Goal: Transaction & Acquisition: Obtain resource

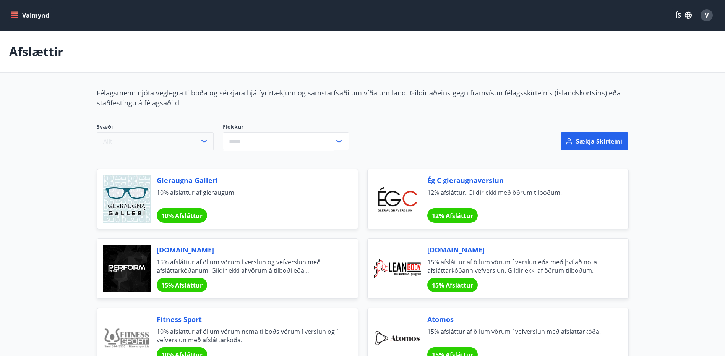
click at [202, 140] on icon "button" at bounding box center [204, 141] width 9 height 9
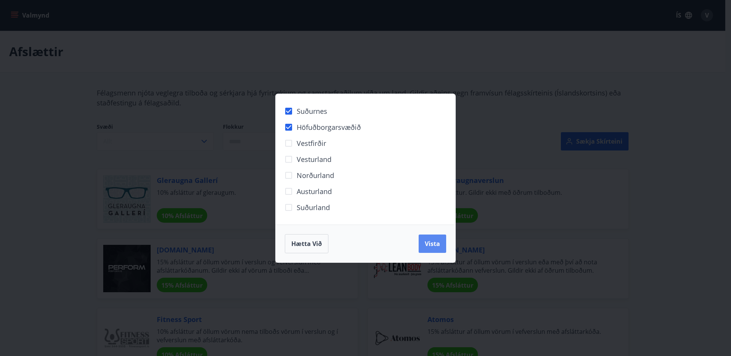
click at [436, 243] on span "Vista" at bounding box center [432, 244] width 15 height 8
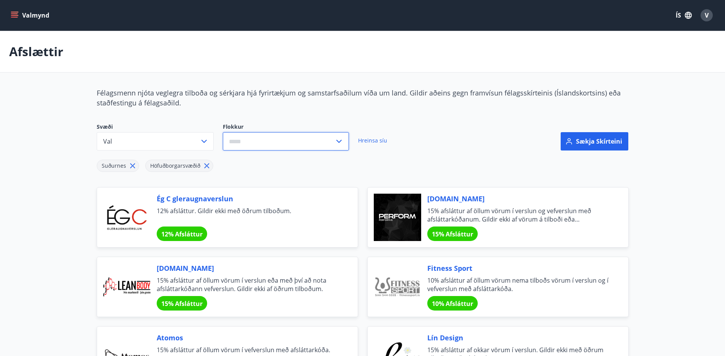
click at [293, 147] on input "text" at bounding box center [279, 141] width 112 height 19
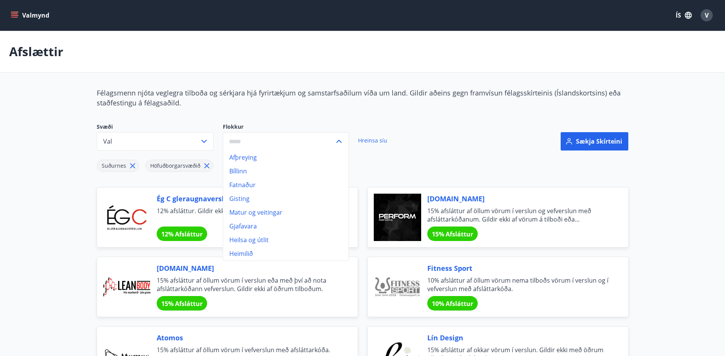
click at [261, 228] on li "Gjafavara" at bounding box center [285, 227] width 125 height 14
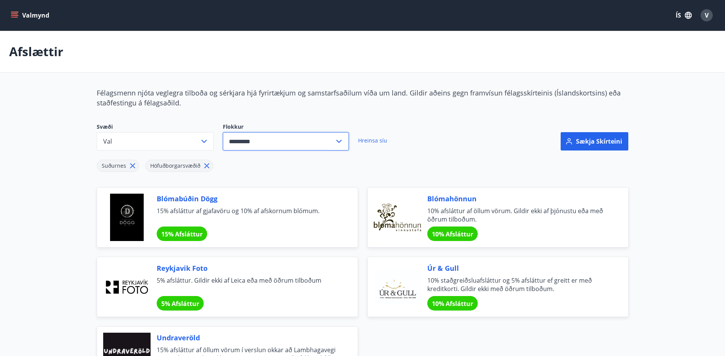
click at [291, 141] on input "*********" at bounding box center [279, 141] width 112 height 19
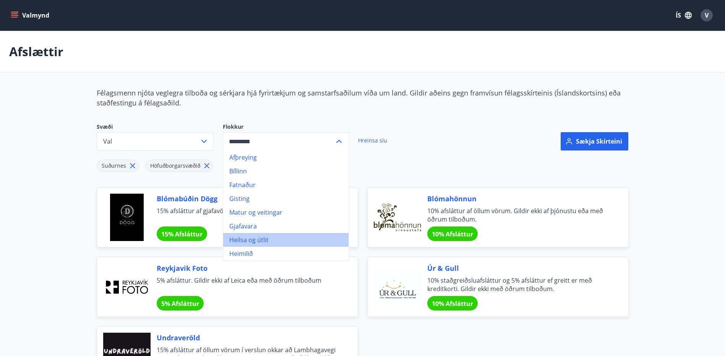
click at [260, 244] on li "Heilsa og útlit" at bounding box center [285, 240] width 125 height 14
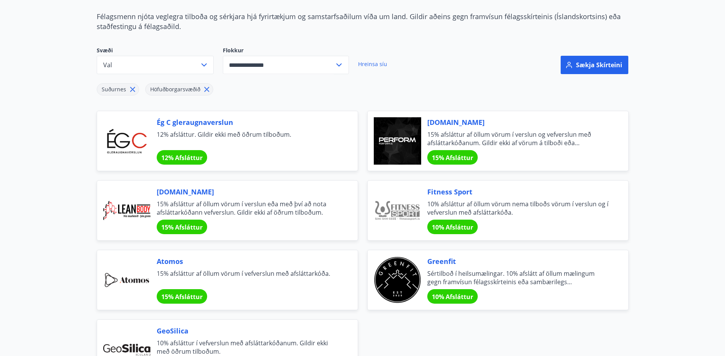
scroll to position [115, 0]
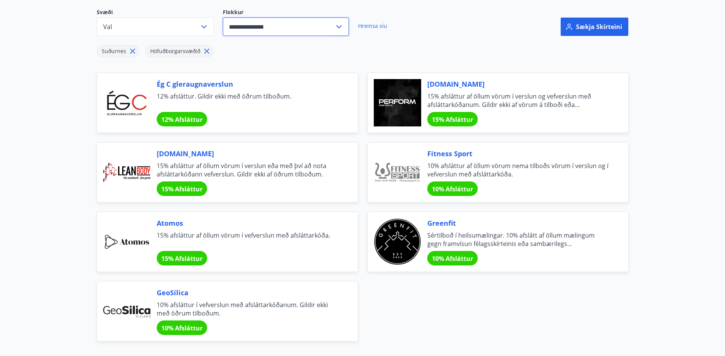
click at [313, 26] on input "**********" at bounding box center [279, 27] width 112 height 19
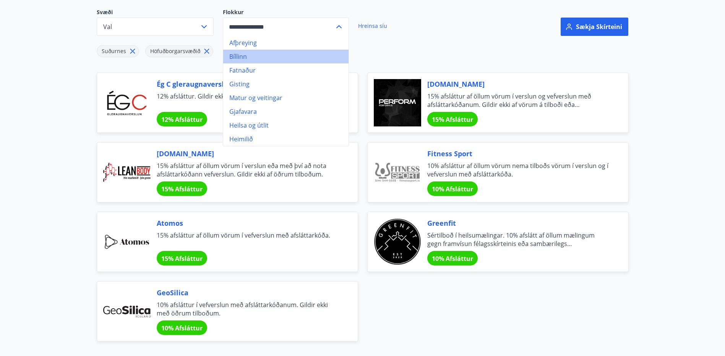
click at [240, 55] on li "Bíllinn" at bounding box center [285, 57] width 125 height 14
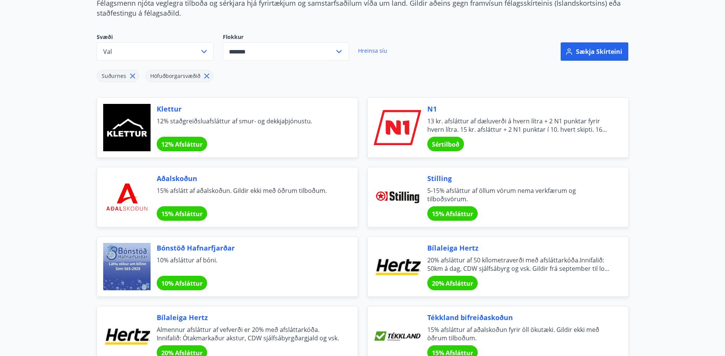
scroll to position [73, 0]
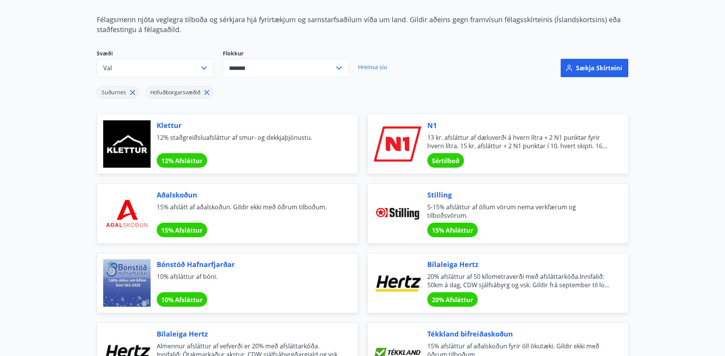
click at [335, 64] on icon at bounding box center [339, 67] width 9 height 9
click at [253, 86] on li "Afþreying" at bounding box center [285, 84] width 125 height 14
type input "*********"
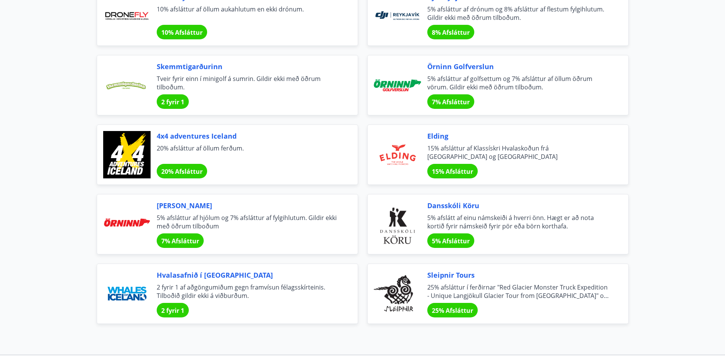
scroll to position [404, 0]
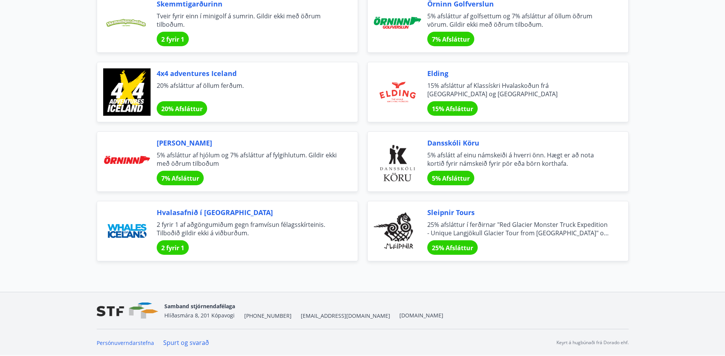
click at [185, 78] on div "4x4 adventures Iceland 20% afsláttur af öllum ferðum. 20% Afsláttur" at bounding box center [248, 91] width 183 height 47
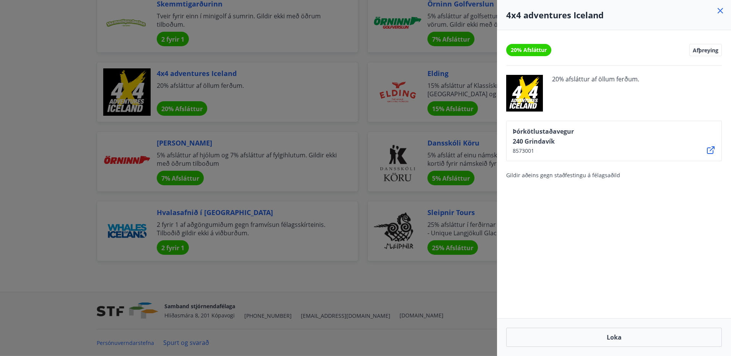
click at [722, 11] on icon at bounding box center [720, 10] width 5 height 5
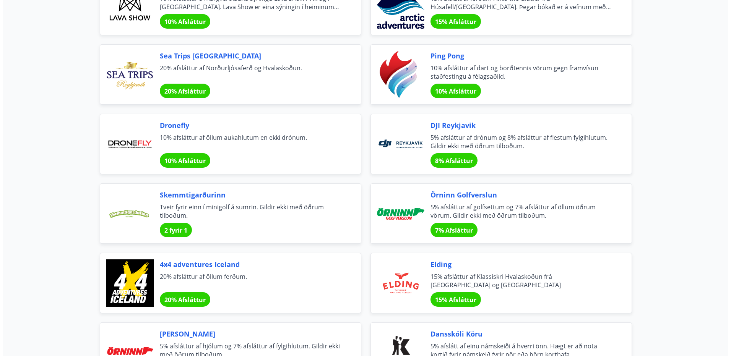
scroll to position [21, 0]
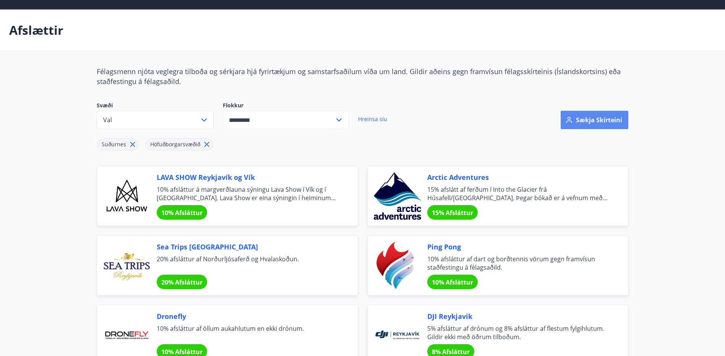
click at [597, 118] on button "Sækja skírteini" at bounding box center [595, 120] width 68 height 18
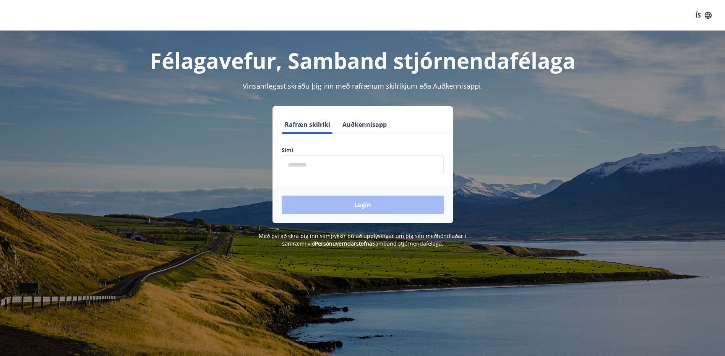
click at [359, 166] on input "phone" at bounding box center [363, 165] width 162 height 19
type input "********"
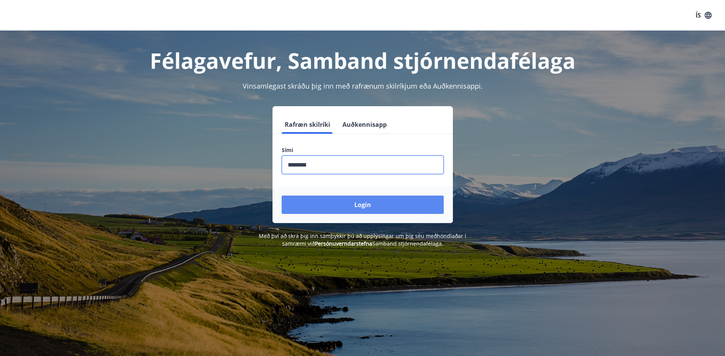
click at [342, 202] on button "Login" at bounding box center [363, 205] width 162 height 18
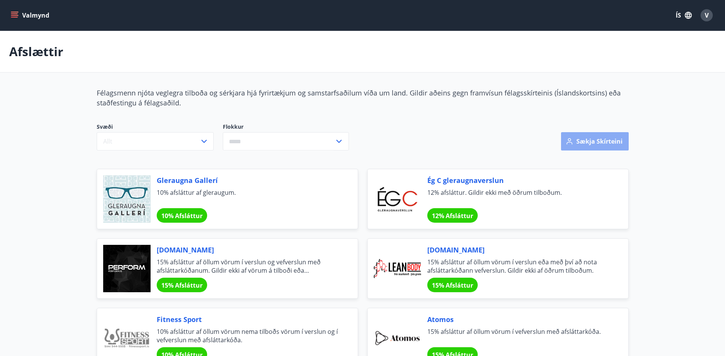
click at [607, 141] on button "Sækja skírteini" at bounding box center [595, 141] width 68 height 18
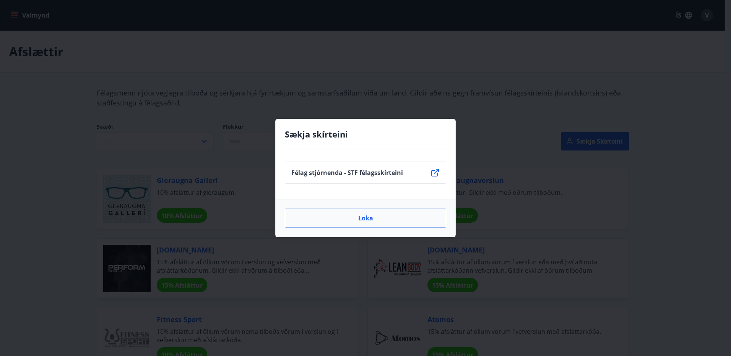
click at [436, 172] on icon at bounding box center [435, 173] width 8 height 8
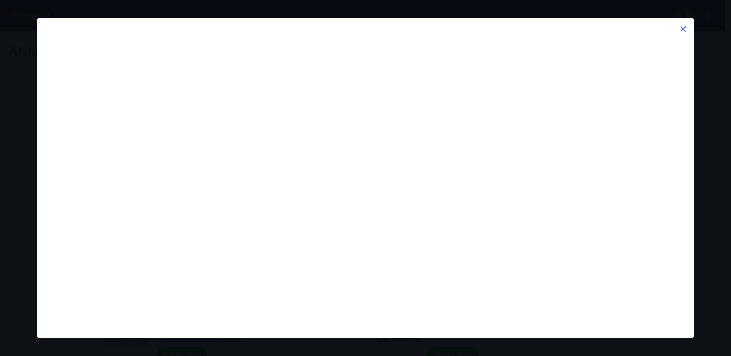
click at [681, 28] on icon at bounding box center [683, 28] width 9 height 9
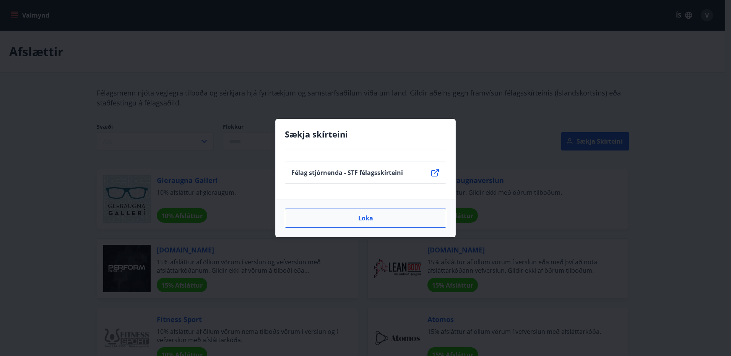
click at [351, 211] on button "Loka" at bounding box center [365, 218] width 161 height 19
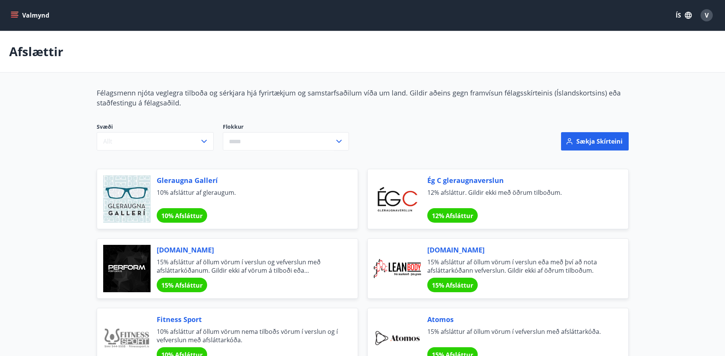
click at [706, 15] on span "V" at bounding box center [707, 15] width 4 height 8
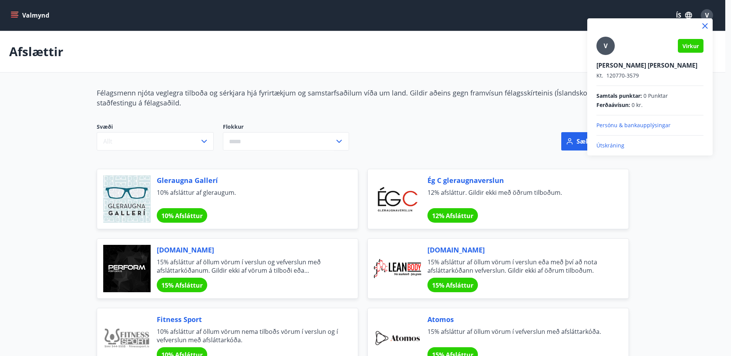
click at [477, 54] on div at bounding box center [365, 178] width 731 height 356
